Goal: Task Accomplishment & Management: Use online tool/utility

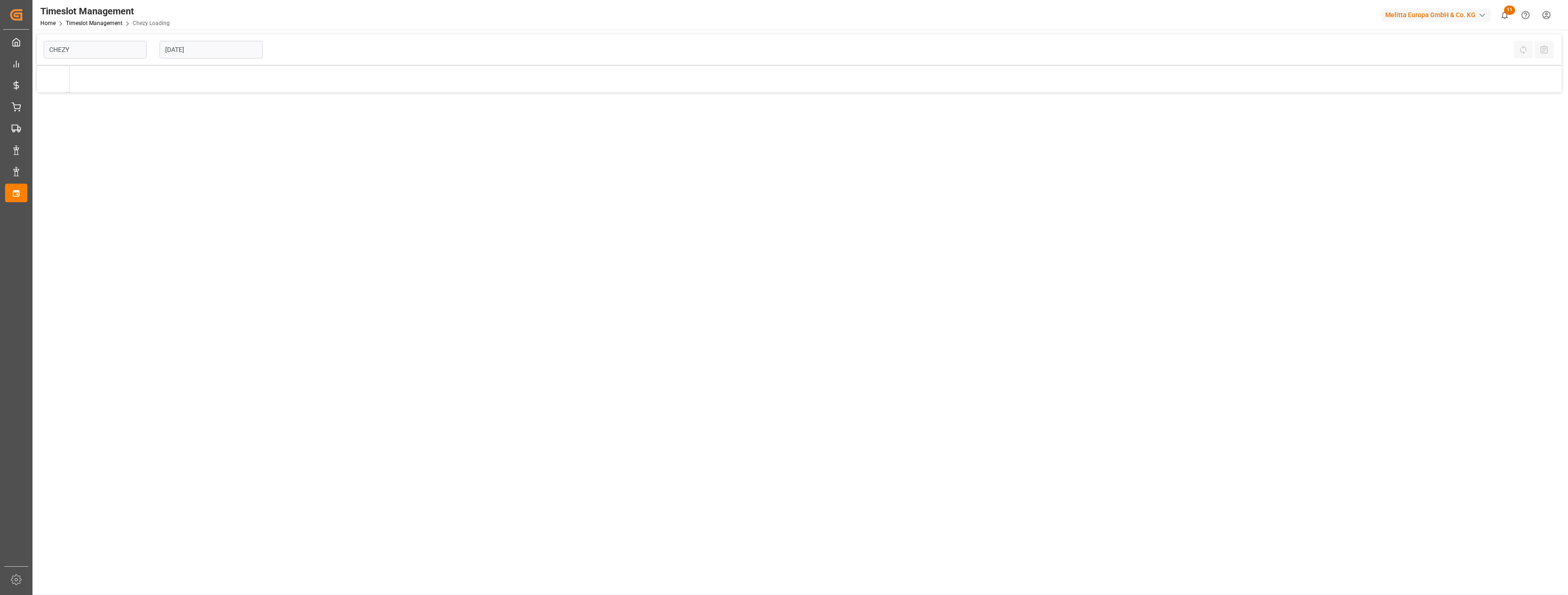
type input "Chezy Loading"
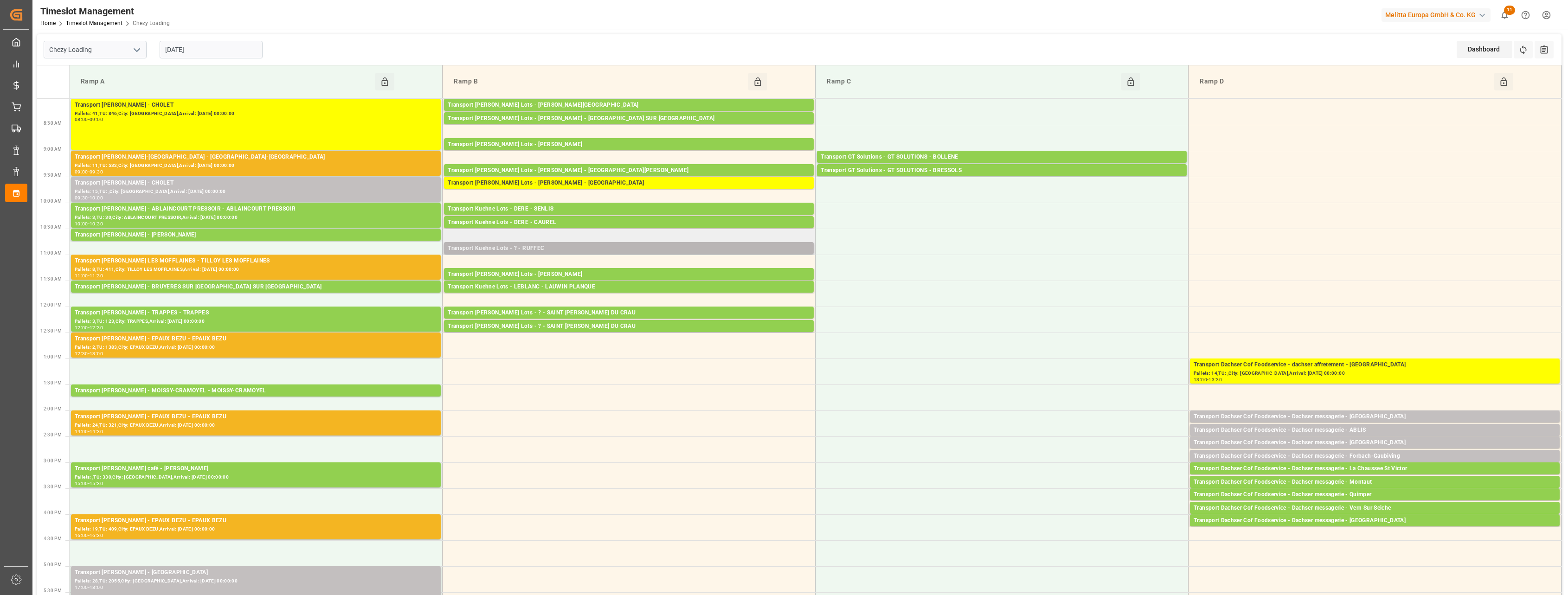
click at [696, 245] on div "Transport Kuehne Lots - ? - RUFFEC" at bounding box center [628, 248] width 362 height 9
click at [345, 185] on div "Transport [PERSON_NAME] - CHOLET" at bounding box center [256, 183] width 362 height 9
click at [346, 267] on div "Pallets: 8,TU: 411,City: TILLOY LES MOFFLAINES,Arrival: [DATE] 00:00:00" at bounding box center [256, 270] width 362 height 8
click at [337, 344] on div "Pallets: 2,TU: 1383,City: EPAUX BEZU,Arrival: [DATE] 00:00:00" at bounding box center [256, 347] width 362 height 8
click at [329, 420] on div "Transport [PERSON_NAME] - EPAUX BEZU - EPAUX BEZU" at bounding box center [256, 417] width 362 height 9
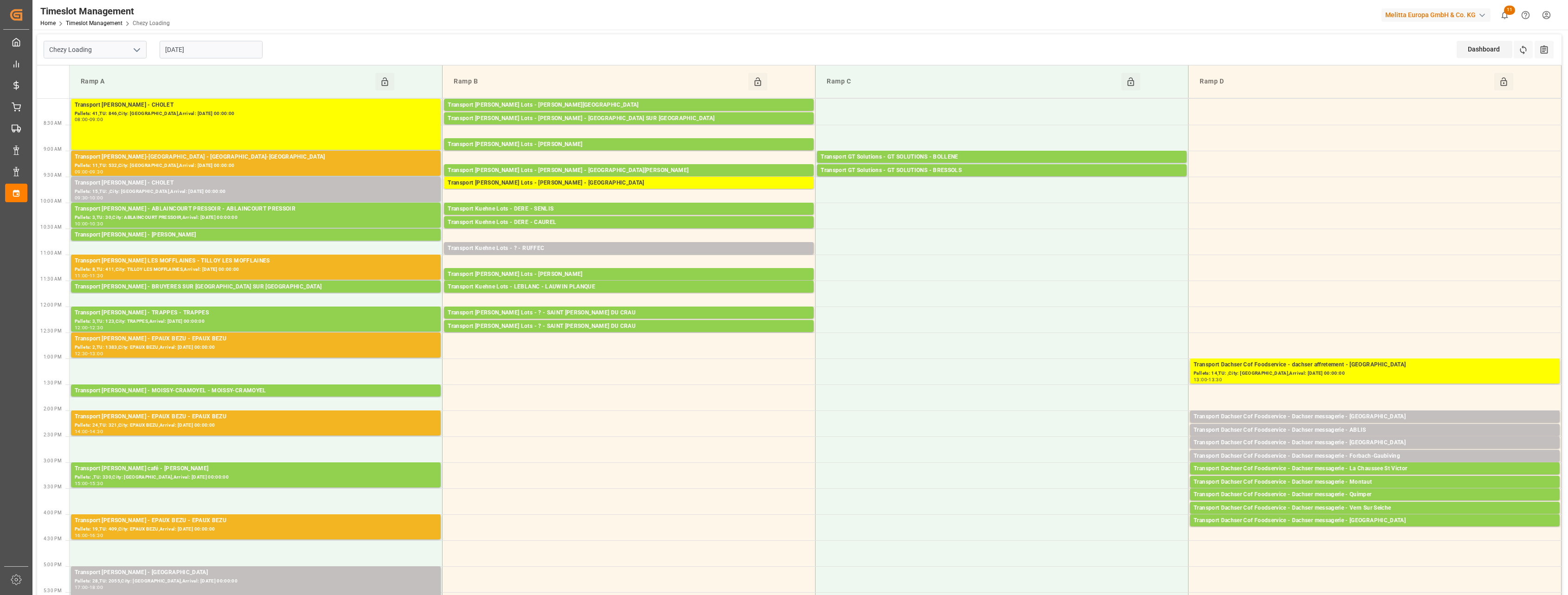
click at [321, 525] on div "Pallets: 19,TU: 409,City: EPAUX BEZU,Arrival: [DATE] 00:00:00" at bounding box center [256, 529] width 362 height 8
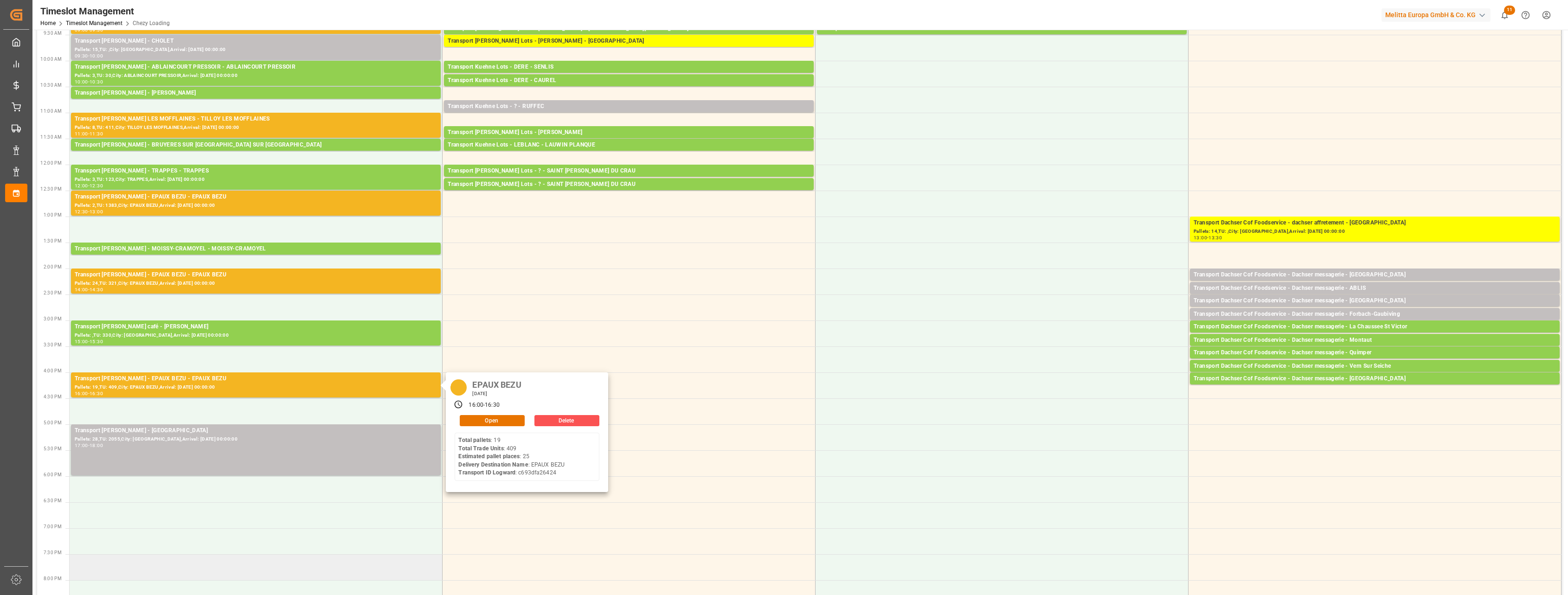
scroll to position [174, 0]
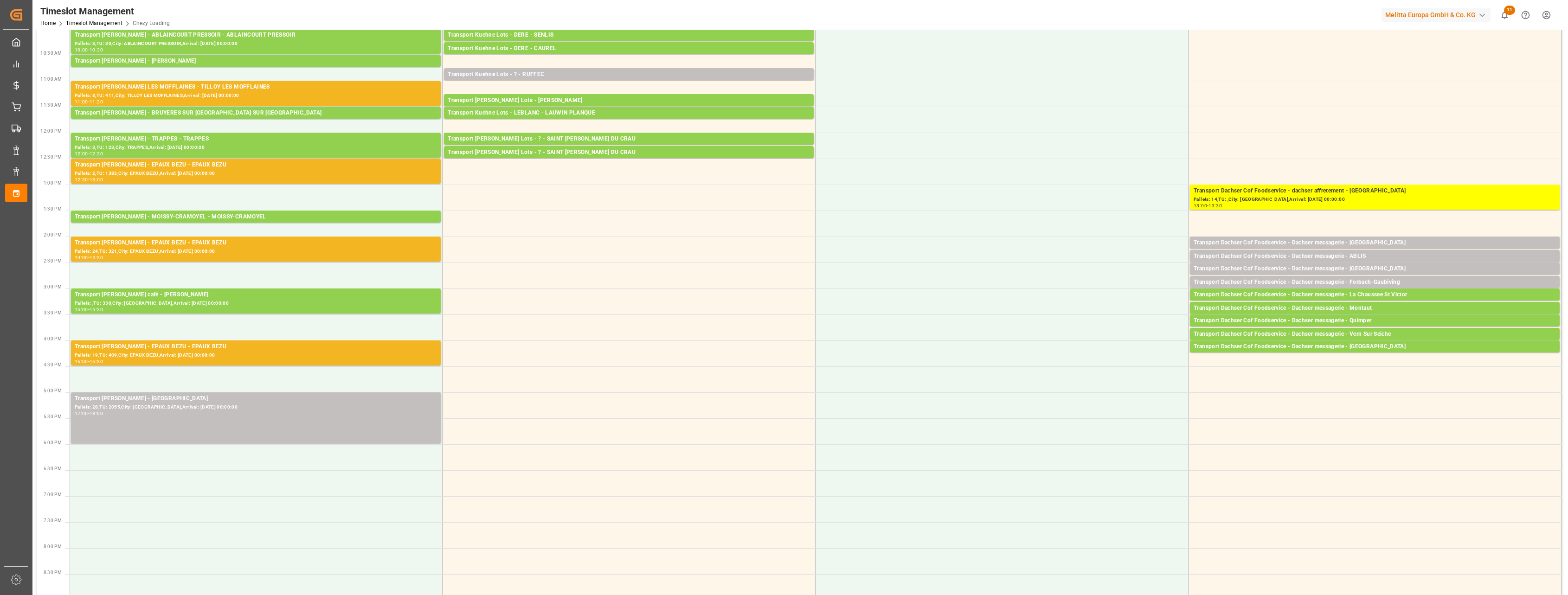
click at [342, 426] on div "Transport [PERSON_NAME] - [GEOGRAPHIC_DATA]: 28,TU: 2055,City: [GEOGRAPHIC_DATA…" at bounding box center [256, 418] width 362 height 47
click at [340, 412] on div "17:00 - 18:00" at bounding box center [256, 414] width 362 height 5
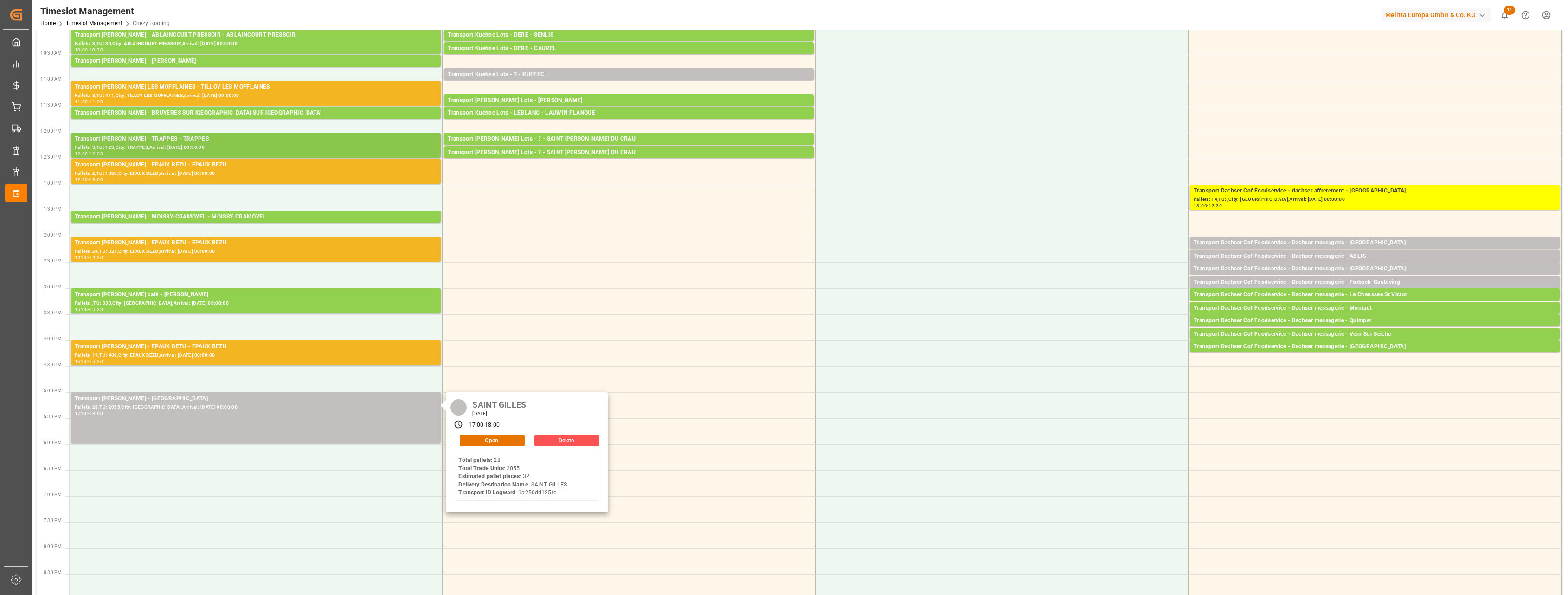
scroll to position [0, 0]
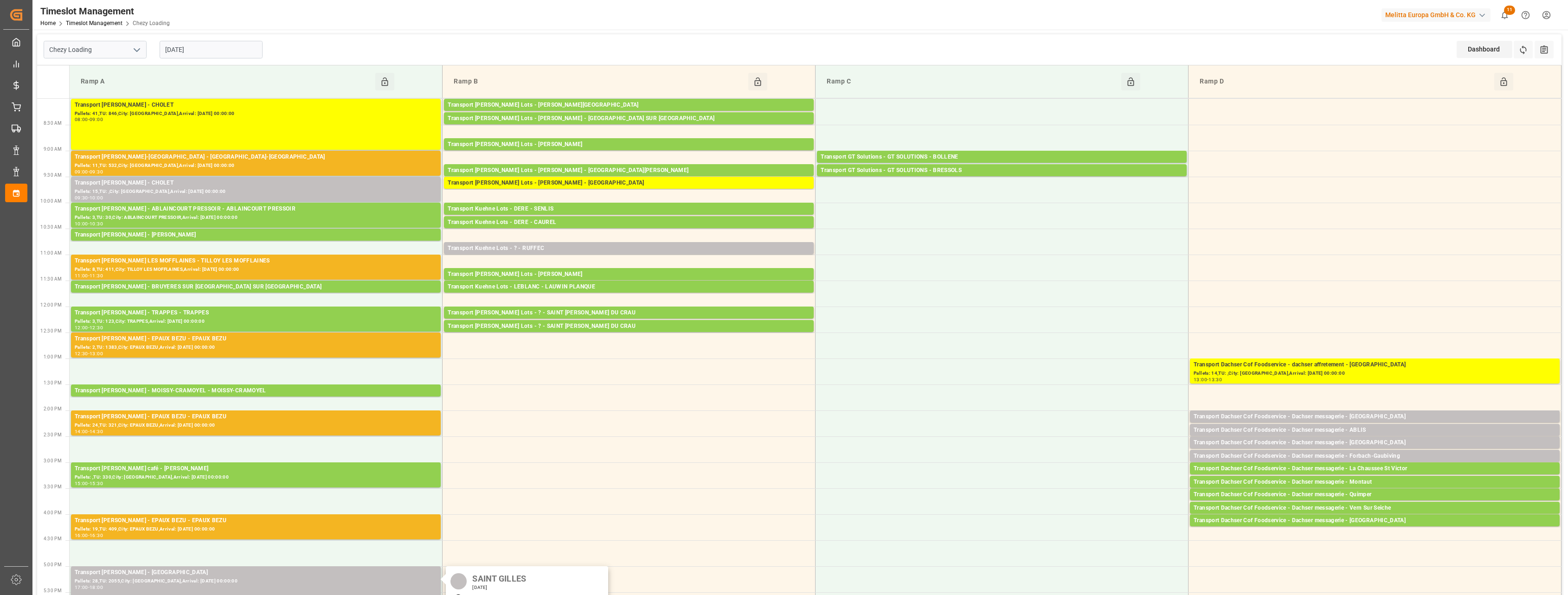
click at [237, 51] on input "[DATE]" at bounding box center [211, 49] width 103 height 18
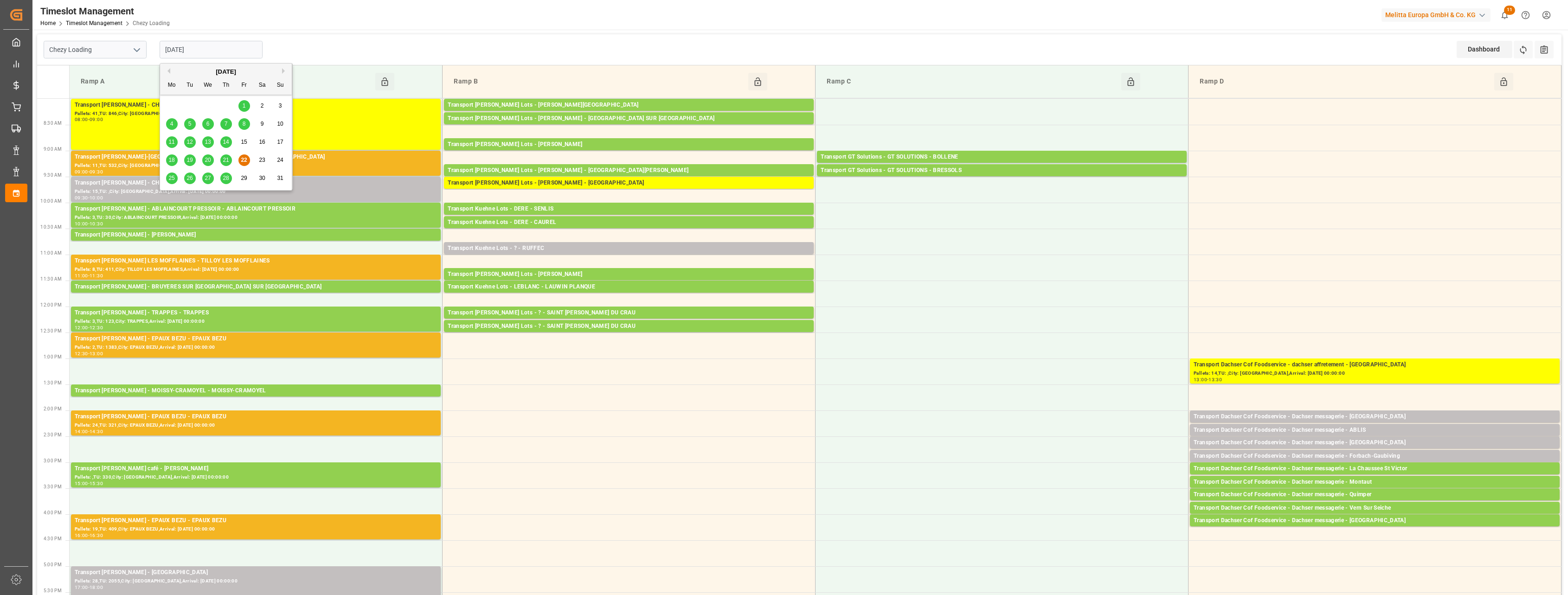
click at [173, 179] on span "25" at bounding box center [172, 178] width 6 height 7
type input "[DATE]"
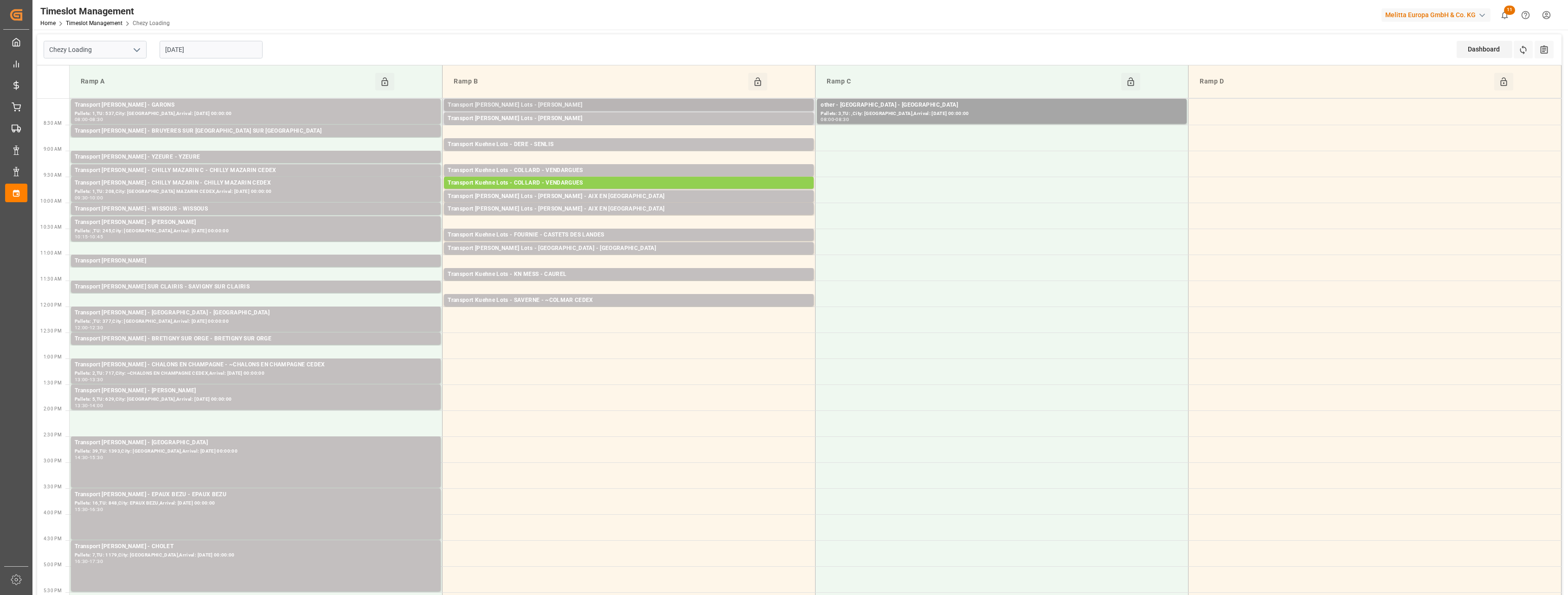
click at [627, 101] on div "Transport [PERSON_NAME] Lots - [PERSON_NAME]" at bounding box center [628, 105] width 362 height 9
click at [621, 120] on div "Transport [PERSON_NAME] Lots - [PERSON_NAME]" at bounding box center [628, 118] width 362 height 9
click at [626, 145] on div "Transport Kuehne Lots - DERE - SENLIS" at bounding box center [628, 144] width 362 height 9
click at [627, 170] on div "Transport Kuehne Lots - COLLARD - VENDARGUES" at bounding box center [628, 170] width 362 height 9
click at [631, 209] on div "Transport [PERSON_NAME] Lots - [PERSON_NAME] - AIX EN [GEOGRAPHIC_DATA]" at bounding box center [628, 209] width 362 height 9
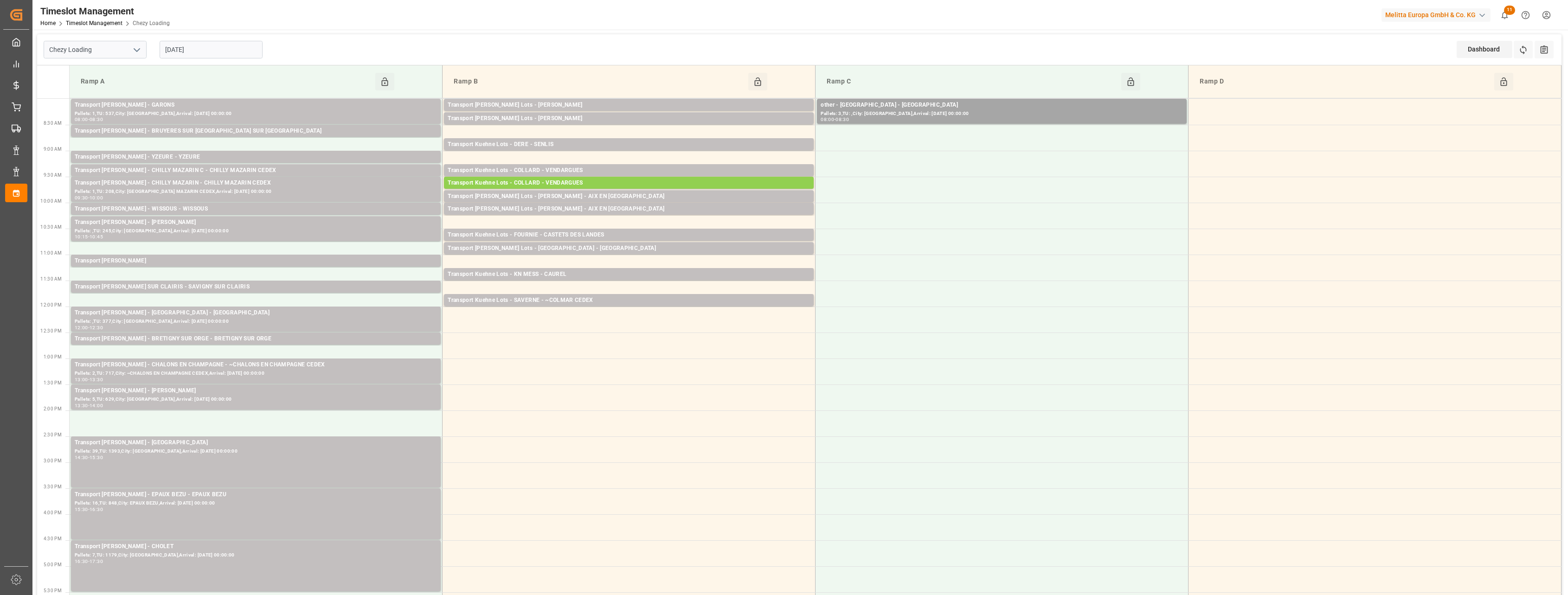
click at [631, 198] on div "Transport [PERSON_NAME] Lots - [PERSON_NAME] - AIX EN [GEOGRAPHIC_DATA]" at bounding box center [628, 197] width 362 height 9
click at [627, 231] on div "Transport Kuehne Lots - FOURNIE - CASTETS DES LANDES" at bounding box center [628, 235] width 362 height 9
click at [624, 246] on div "Transport [PERSON_NAME] Lots - [GEOGRAPHIC_DATA] - [GEOGRAPHIC_DATA]" at bounding box center [628, 248] width 362 height 9
click at [630, 277] on div "Transport Kuehne Lots - KN MESS - CAUREL" at bounding box center [628, 274] width 362 height 9
click at [630, 301] on div "Transport Kuehne Lots - SAVERNE - ~COLMAR CEDEX" at bounding box center [628, 300] width 362 height 9
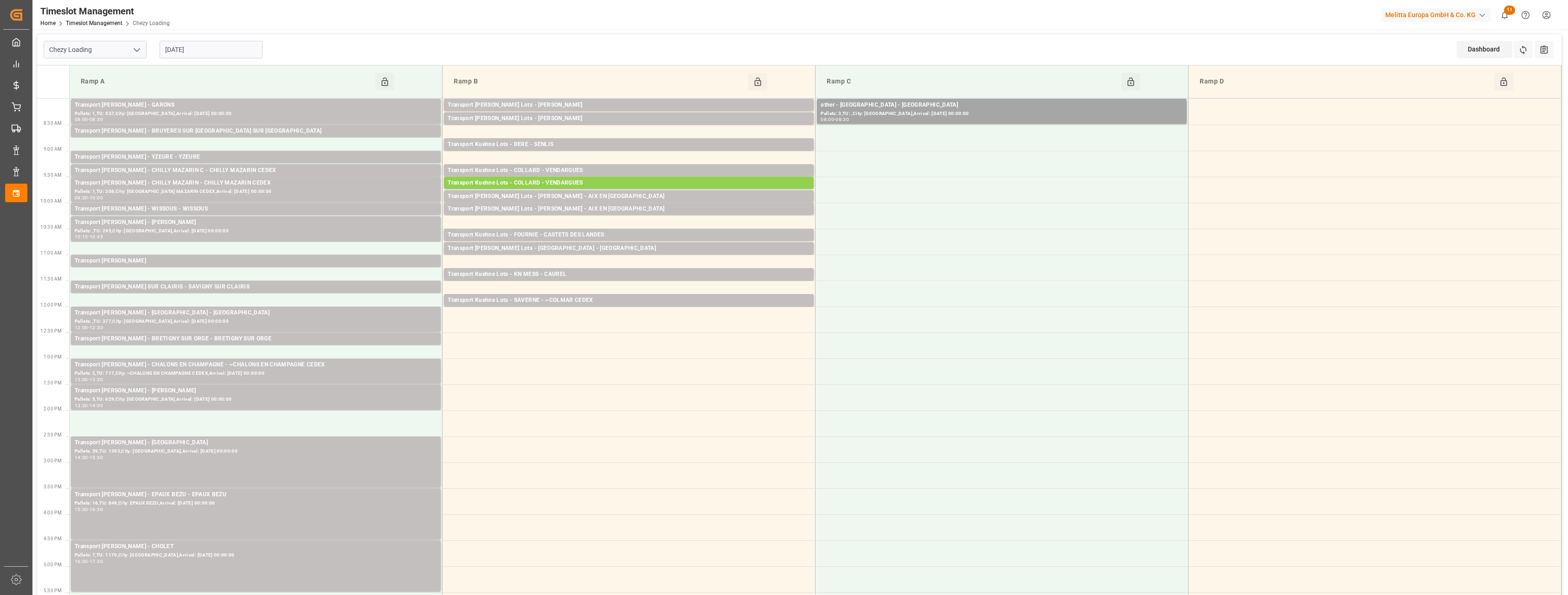
click at [374, 113] on div "Pallets: 1,TU: 537,City: [GEOGRAPHIC_DATA],Arrival: [DATE] 00:00:00" at bounding box center [256, 114] width 362 height 8
click at [376, 132] on div "Transport [PERSON_NAME] - BRUYERES SUR [GEOGRAPHIC_DATA] SUR [GEOGRAPHIC_DATA]" at bounding box center [256, 131] width 362 height 9
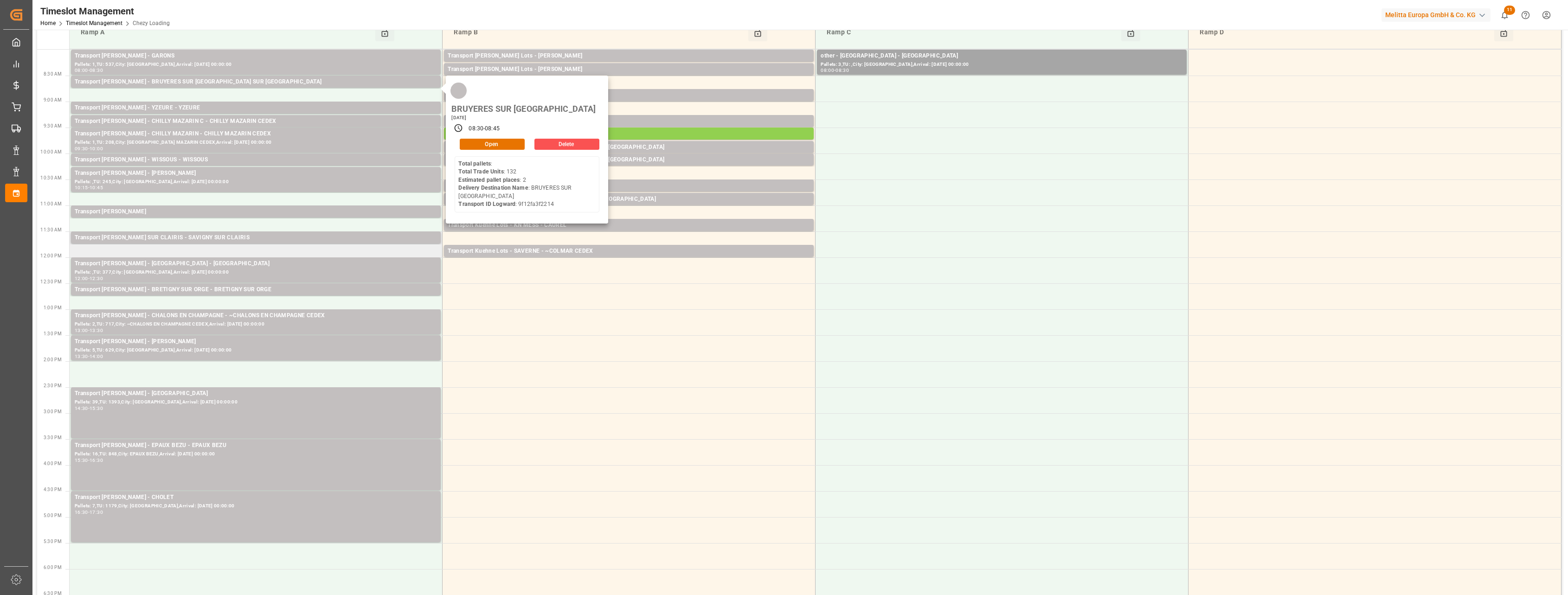
scroll to position [174, 0]
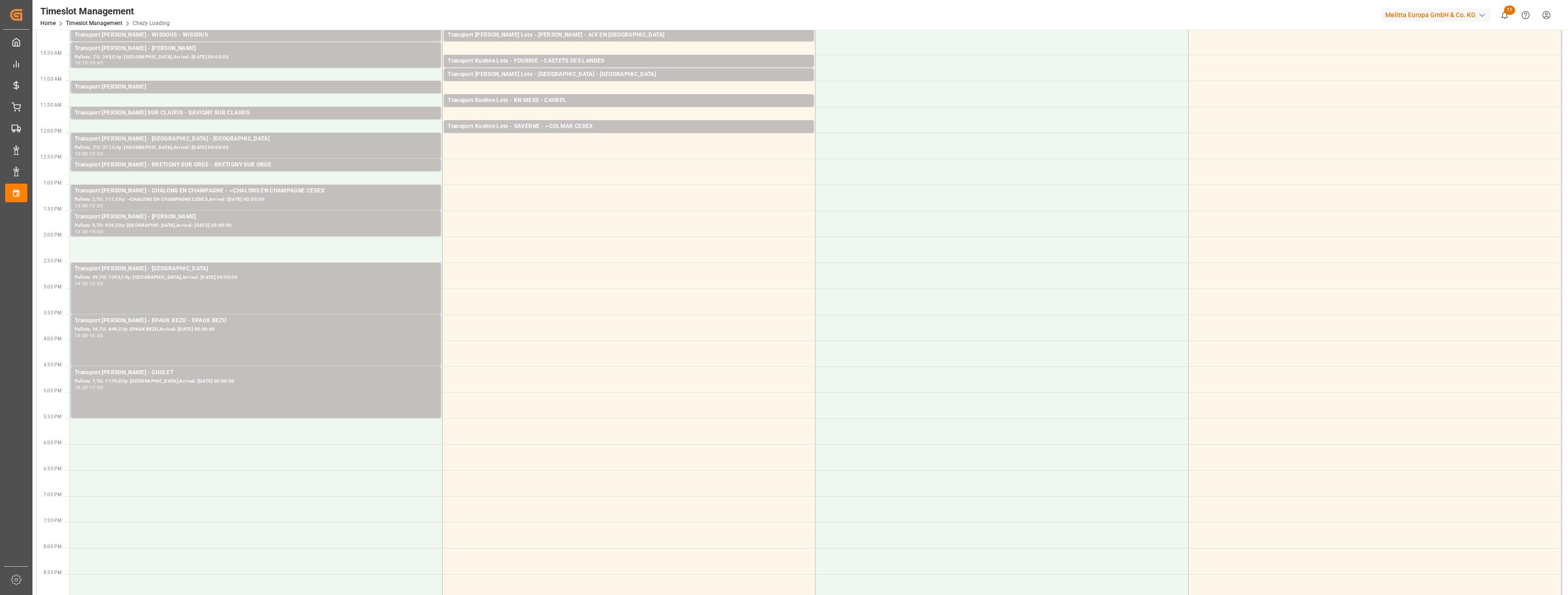
click at [360, 288] on div "Transport [PERSON_NAME] - SAINT GILLES - SAINT GILLES Pallets: 39,TU: 1393,City…" at bounding box center [256, 288] width 362 height 47
click at [359, 329] on div "Pallets: 16,TU: 848,City: EPAUX BEZU,Arrival: [DATE] 00:00:00" at bounding box center [256, 329] width 362 height 8
click at [355, 386] on div "16:30 - 17:30" at bounding box center [256, 388] width 362 height 5
